Goal: Task Accomplishment & Management: Use online tool/utility

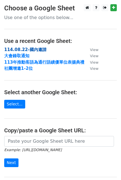
click at [36, 49] on strong "114.08.22-國內邀請" at bounding box center [25, 49] width 42 height 5
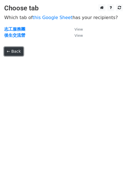
click at [9, 53] on link "← Back" at bounding box center [13, 51] width 19 height 9
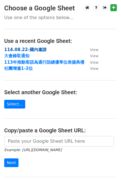
click at [40, 49] on strong "114.08.22-國內邀請" at bounding box center [25, 49] width 42 height 5
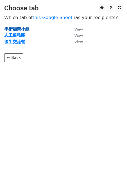
click at [23, 28] on strong "學術顧問小組" at bounding box center [16, 29] width 25 height 5
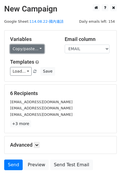
click at [38, 48] on link "Copy/paste..." at bounding box center [27, 49] width 34 height 9
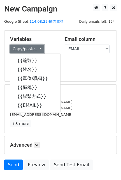
click at [38, 48] on link "Copy/paste..." at bounding box center [27, 49] width 34 height 9
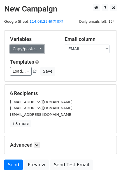
click at [38, 50] on link "Copy/paste..." at bounding box center [27, 49] width 34 height 9
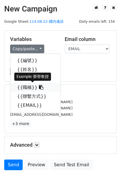
click at [37, 88] on link "{{職稱}}" at bounding box center [35, 87] width 50 height 9
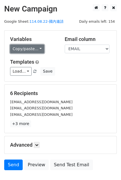
click at [38, 47] on link "Copy/paste..." at bounding box center [27, 49] width 34 height 9
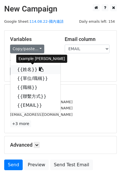
click at [39, 68] on icon at bounding box center [41, 69] width 4 height 4
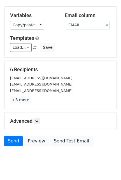
scroll to position [37, 0]
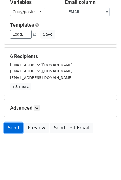
click at [8, 125] on link "Send" at bounding box center [13, 128] width 19 height 11
